Goal: Task Accomplishment & Management: Use online tool/utility

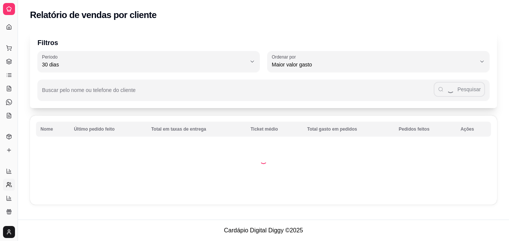
select select "30"
select select "HIGHEST_TOTAL_SPENT_WITH_ORDERS"
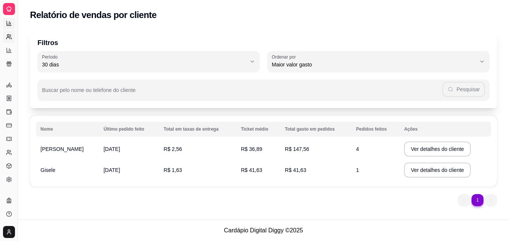
click at [8, 23] on icon at bounding box center [9, 23] width 6 height 6
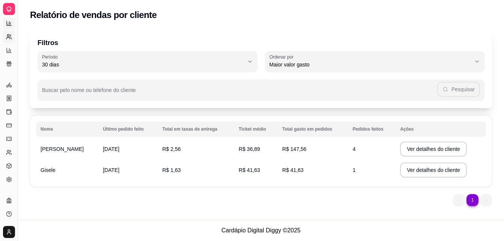
select select "ALL"
select select "0"
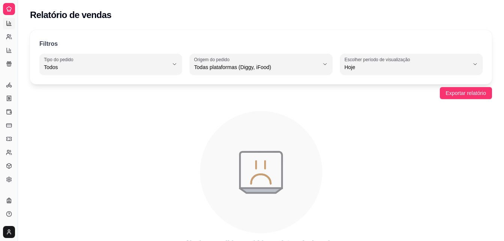
click at [8, 11] on icon at bounding box center [9, 9] width 6 height 6
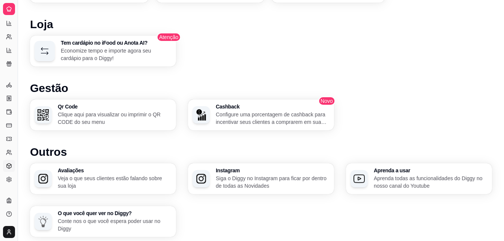
scroll to position [427, 0]
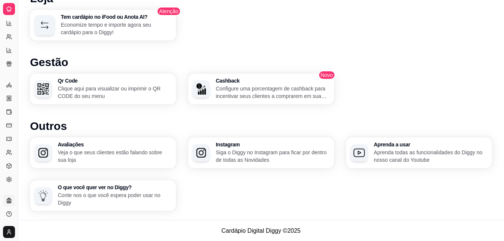
click at [9, 201] on icon at bounding box center [9, 202] width 2 height 2
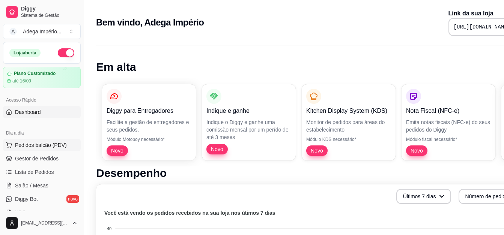
click at [39, 147] on span "Pedidos balcão (PDV)" at bounding box center [41, 145] width 52 height 8
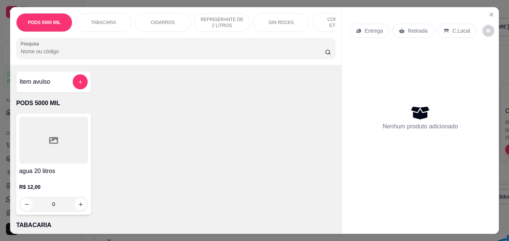
click at [413, 32] on p "Retirada" at bounding box center [418, 31] width 20 height 8
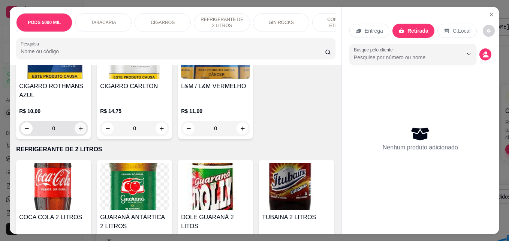
click at [78, 131] on icon "increase-product-quantity" at bounding box center [81, 129] width 6 height 6
type input "1"
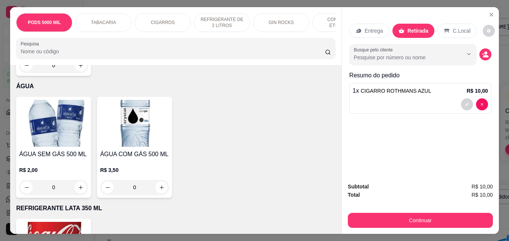
scroll to position [2964, 0]
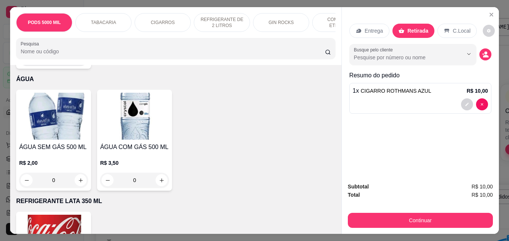
click at [80, 61] on icon "increase-product-quantity" at bounding box center [81, 59] width 6 height 6
type input "1"
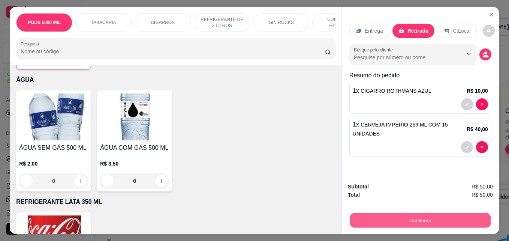
click at [411, 220] on button "Continuar" at bounding box center [420, 220] width 141 height 15
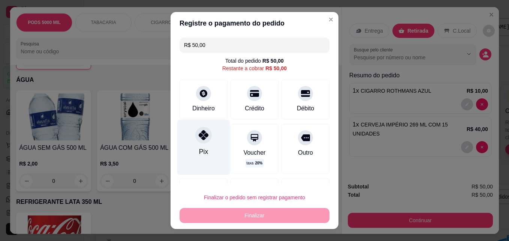
click at [202, 149] on div "Pix" at bounding box center [203, 152] width 9 height 10
type input "R$ 0,00"
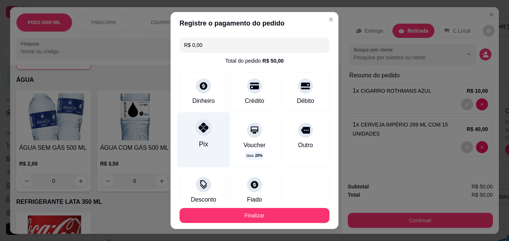
click at [203, 133] on div at bounding box center [203, 127] width 17 height 17
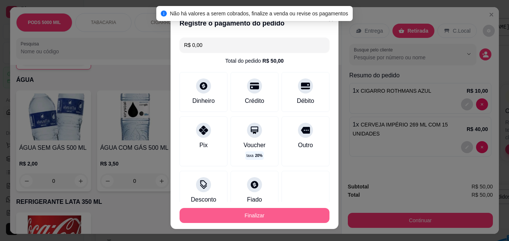
click at [256, 211] on button "Finalizar" at bounding box center [255, 215] width 150 height 15
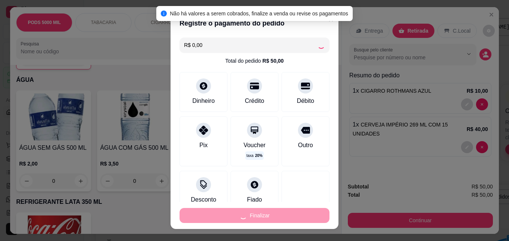
type input "0"
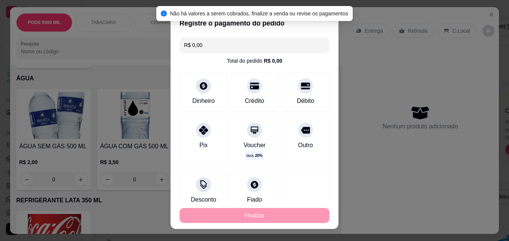
type input "-R$ 50,00"
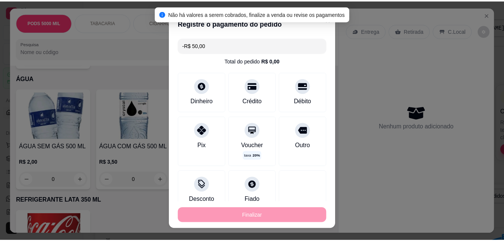
scroll to position [2963, 0]
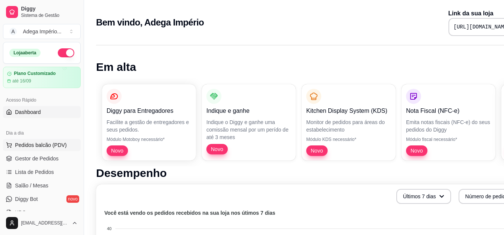
click at [56, 146] on span "Pedidos balcão (PDV)" at bounding box center [41, 145] width 52 height 8
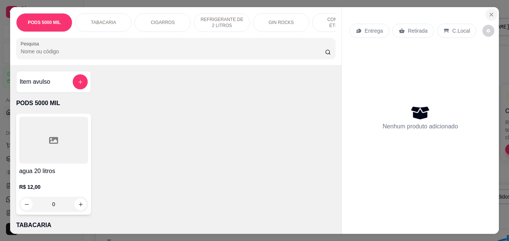
click at [489, 12] on icon "Close" at bounding box center [492, 15] width 6 height 6
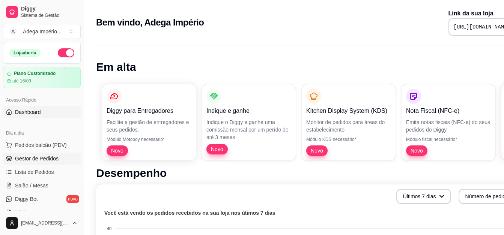
click at [35, 161] on span "Gestor de Pedidos" at bounding box center [37, 159] width 44 height 8
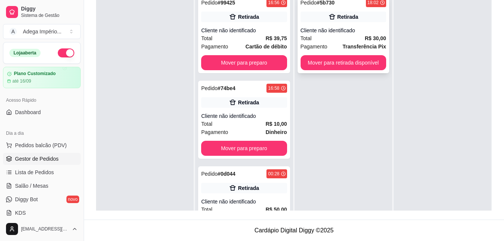
click at [351, 34] on div "Total R$ 30,00" at bounding box center [343, 38] width 86 height 8
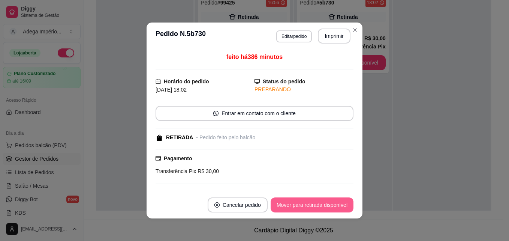
click at [303, 201] on button "Mover para retirada disponível" at bounding box center [312, 204] width 83 height 15
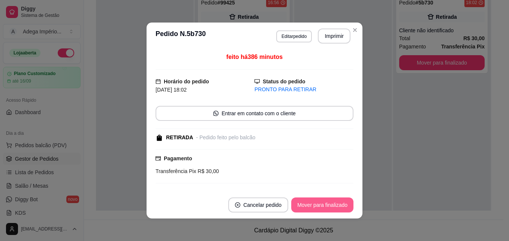
click at [306, 205] on button "Mover para finalizado" at bounding box center [322, 204] width 62 height 15
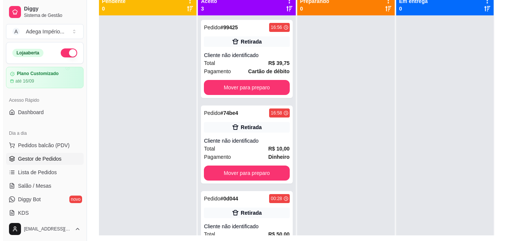
scroll to position [77, 0]
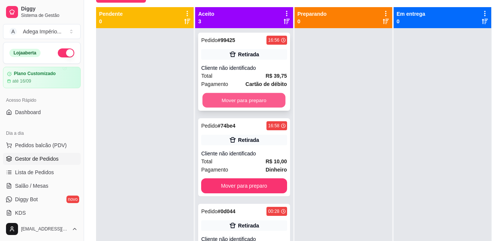
click at [257, 98] on button "Mover para preparo" at bounding box center [244, 100] width 83 height 15
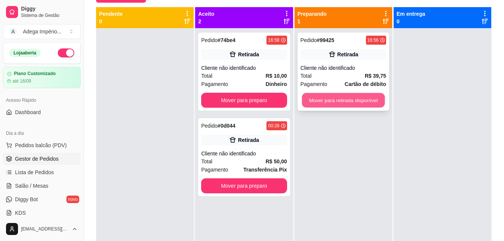
click at [329, 102] on button "Mover para retirada disponível" at bounding box center [343, 100] width 83 height 15
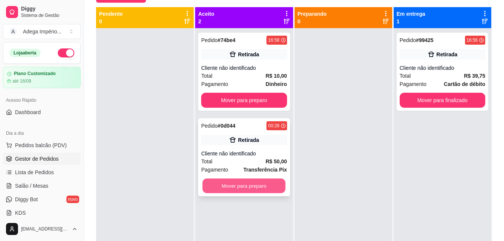
click at [261, 186] on button "Mover para preparo" at bounding box center [244, 186] width 83 height 15
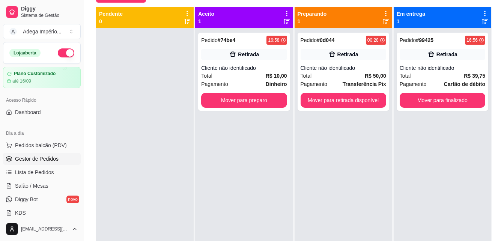
click at [268, 153] on div "Pedido # 74be4 16:58 Retirada Cliente não identificado Total R$ 10,00 Pagamento…" at bounding box center [244, 148] width 98 height 241
click at [338, 74] on div "Total R$ 50,00" at bounding box center [343, 76] width 86 height 8
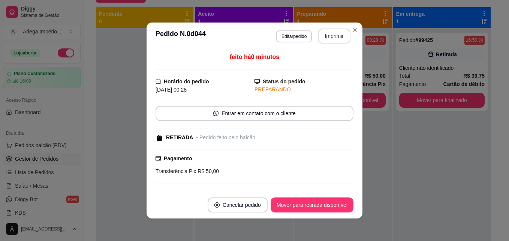
click at [332, 37] on button "Imprimir" at bounding box center [334, 36] width 33 height 15
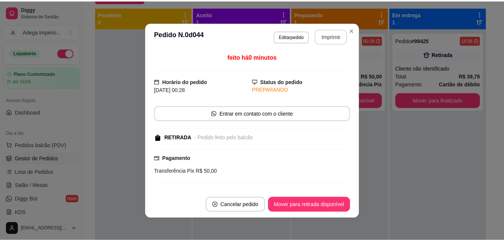
scroll to position [0, 0]
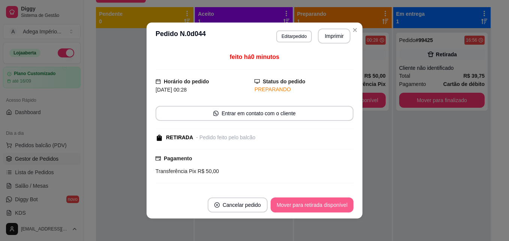
click at [300, 205] on button "Mover para retirada disponível" at bounding box center [312, 204] width 83 height 15
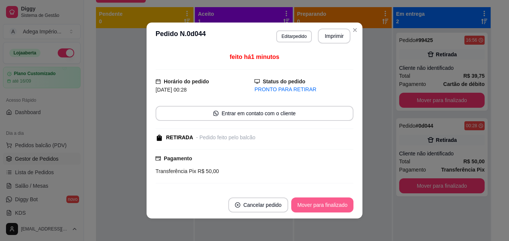
click at [298, 205] on button "Mover para finalizado" at bounding box center [322, 204] width 62 height 15
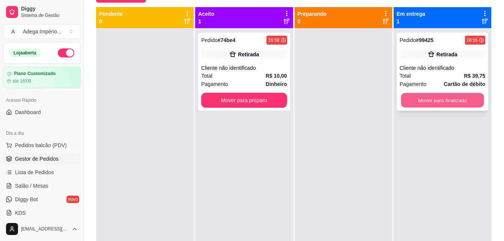
click at [420, 101] on button "Mover para finalizado" at bounding box center [442, 100] width 83 height 15
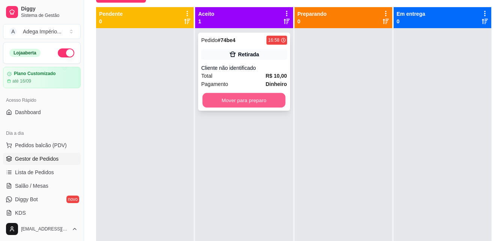
click at [249, 98] on button "Mover para preparo" at bounding box center [244, 100] width 83 height 15
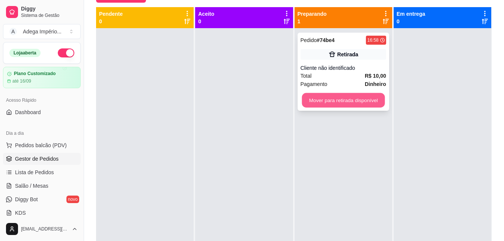
click at [322, 99] on button "Mover para retirada disponível" at bounding box center [343, 100] width 83 height 15
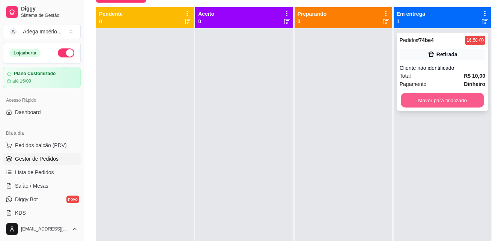
click at [431, 101] on button "Mover para finalizado" at bounding box center [442, 100] width 83 height 15
